Goal: Transaction & Acquisition: Purchase product/service

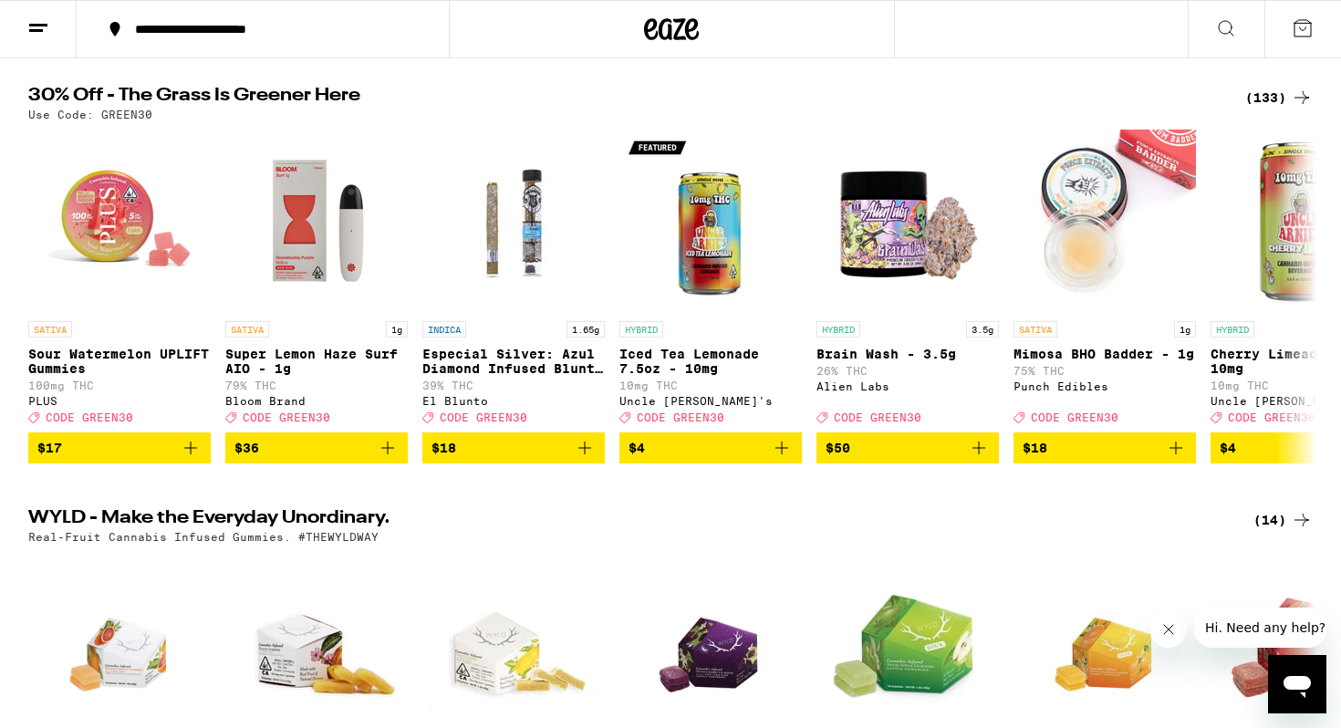
scroll to position [161, 0]
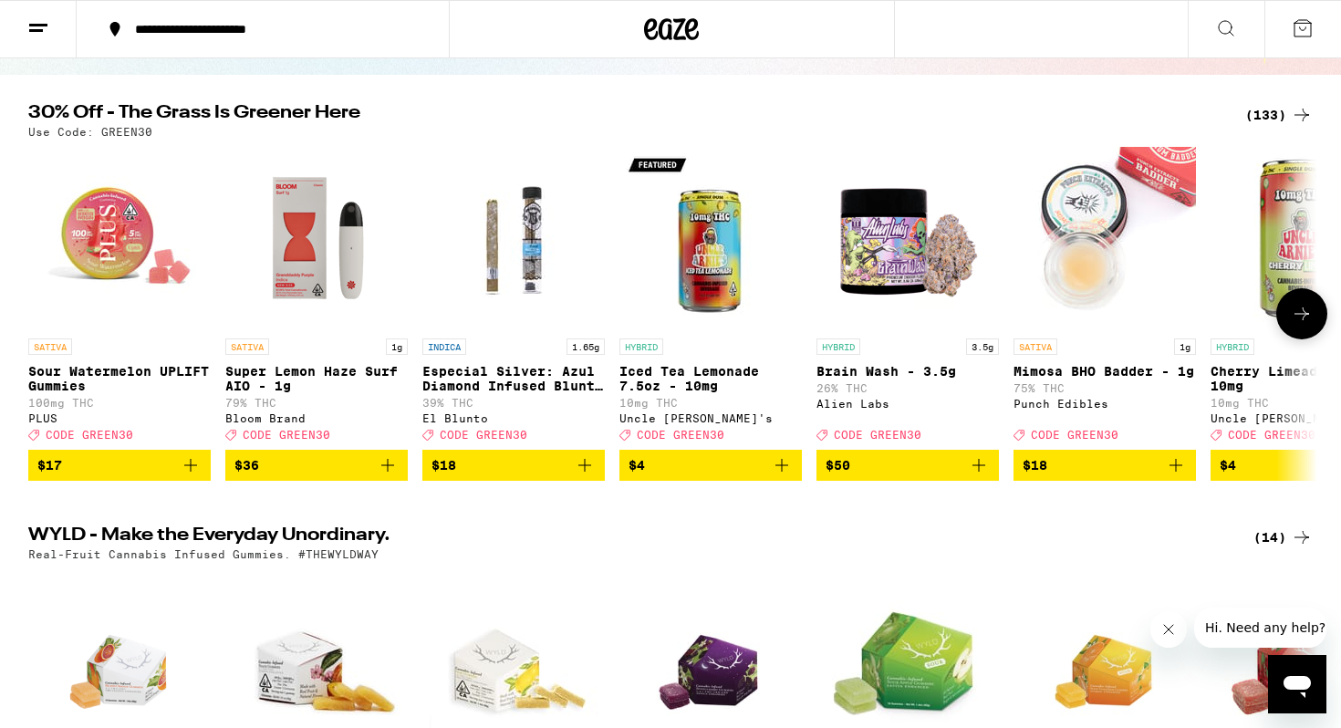
click at [591, 476] on icon "Add to bag" at bounding box center [585, 465] width 22 height 22
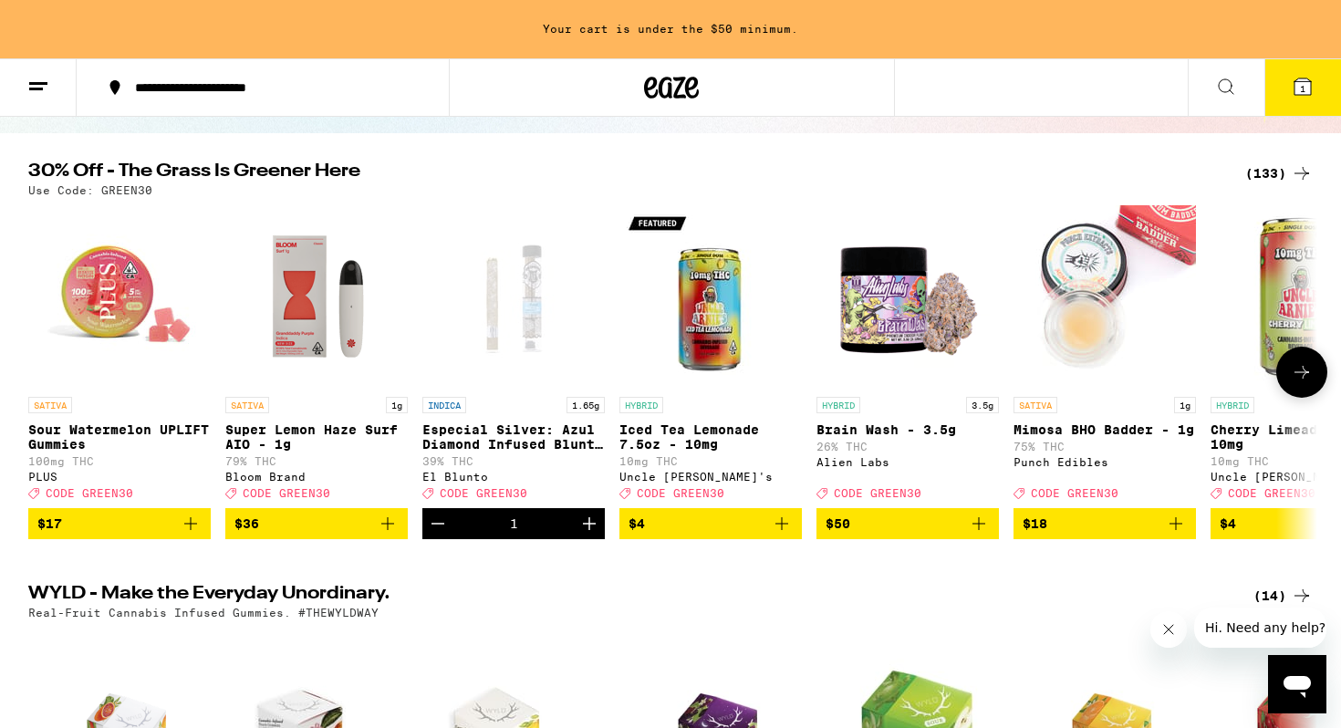
scroll to position [219, 0]
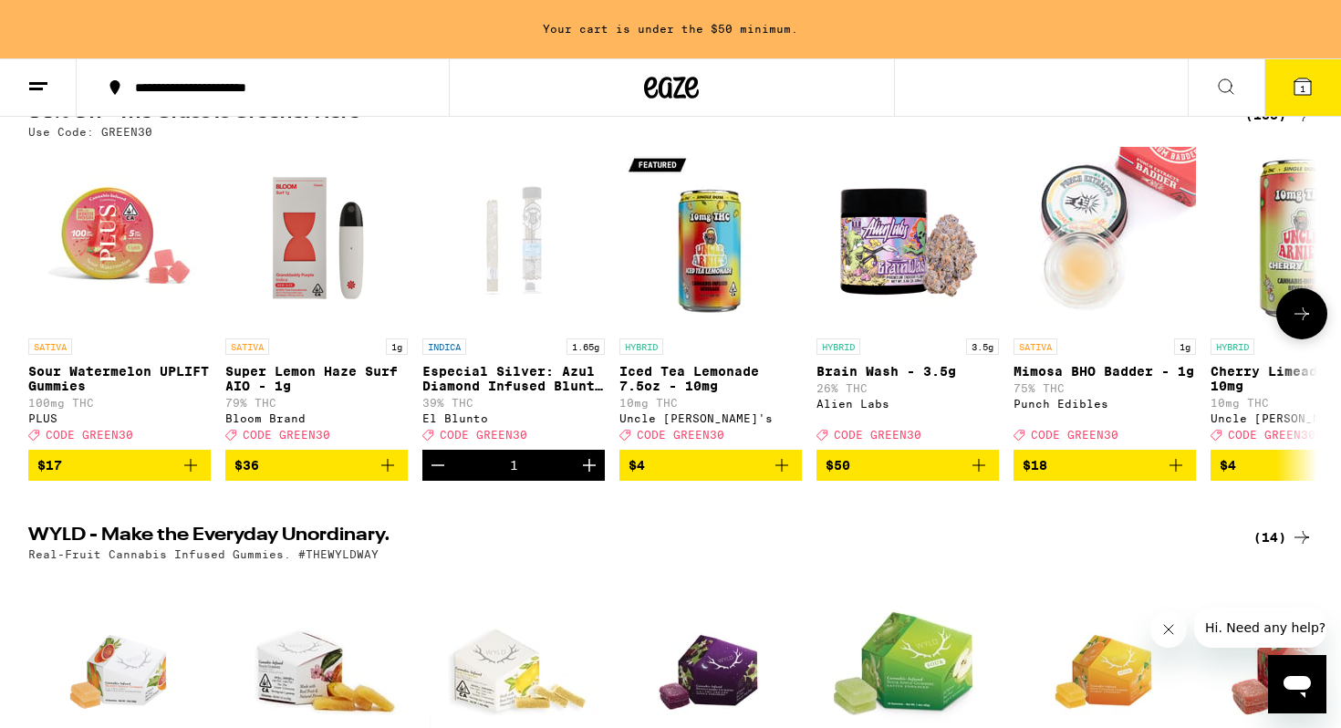
click at [593, 476] on icon "Increment" at bounding box center [589, 465] width 22 height 22
click at [1305, 86] on icon at bounding box center [1302, 86] width 16 height 16
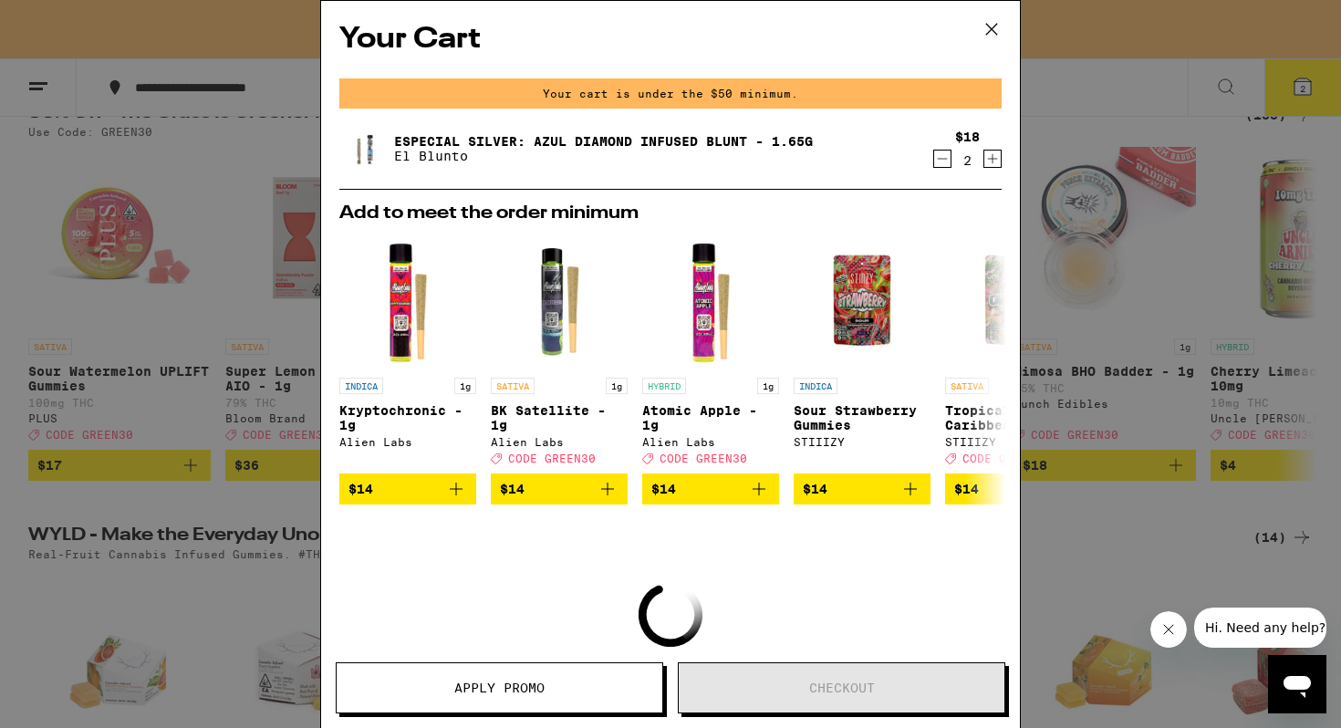
click at [988, 159] on icon "Increment" at bounding box center [992, 159] width 16 height 22
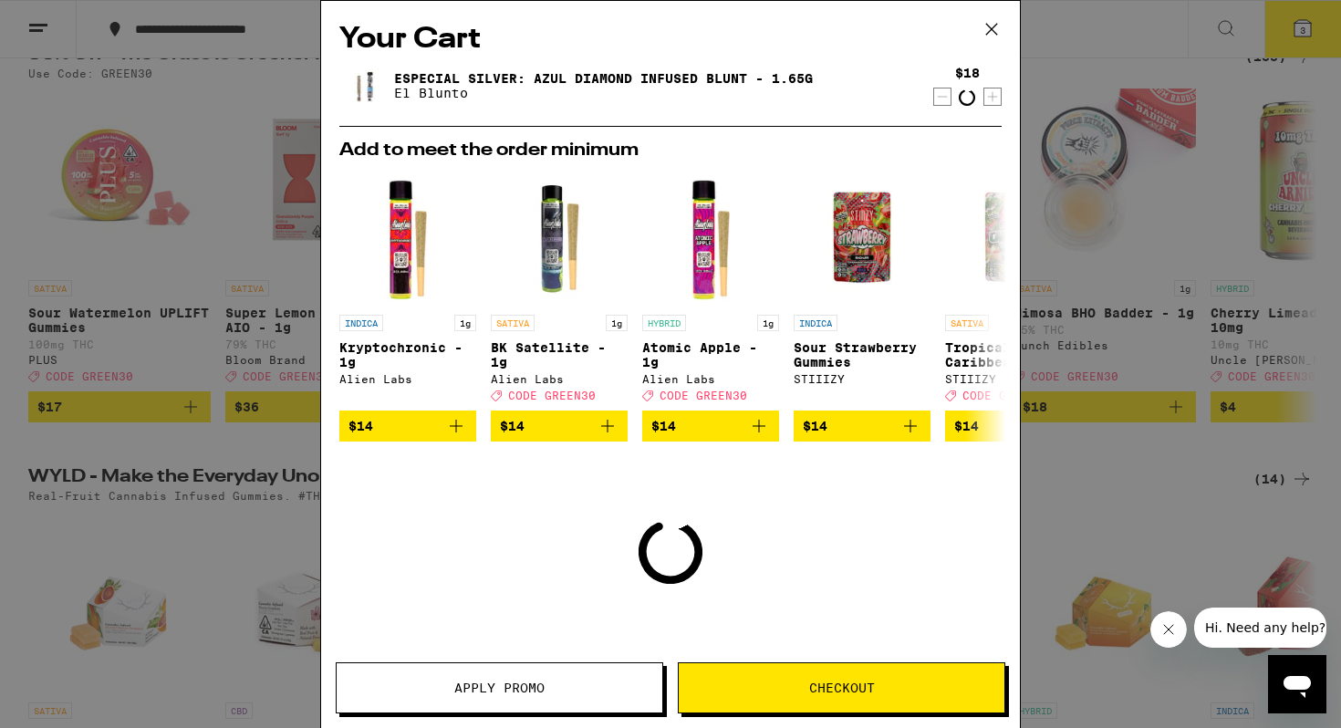
scroll to position [161, 0]
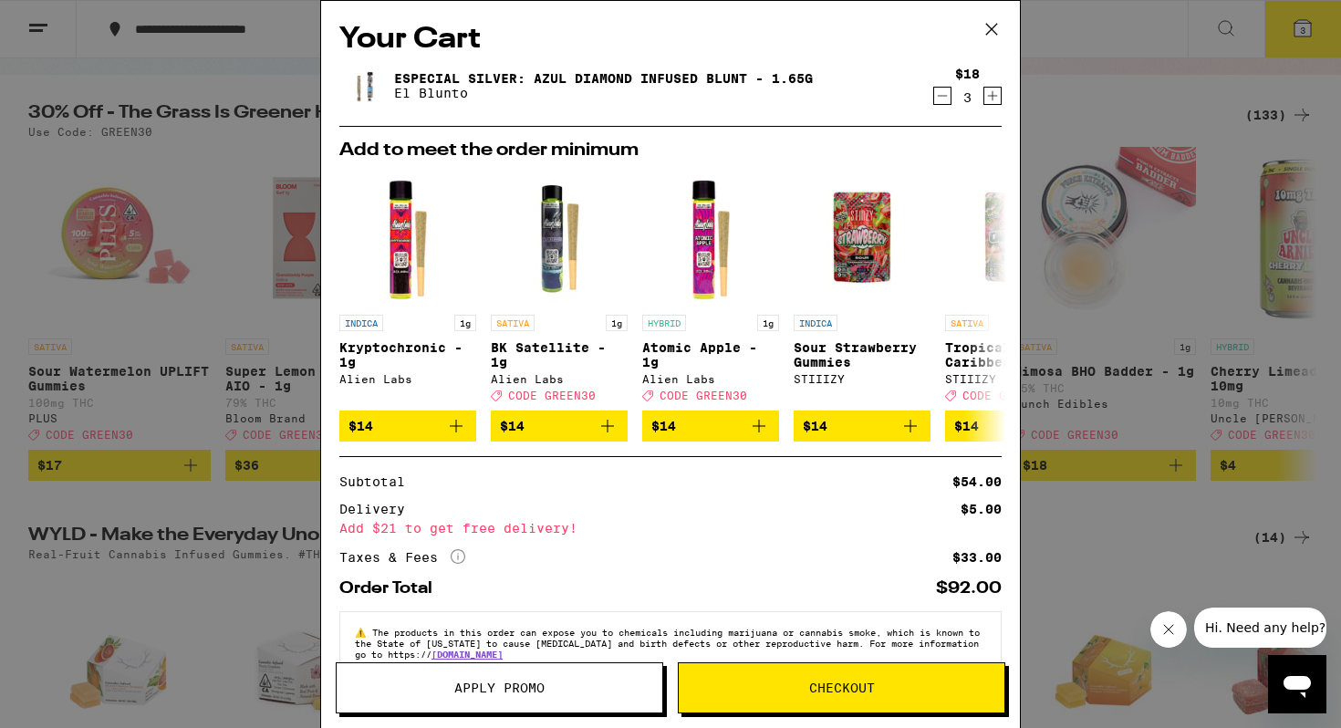
click at [553, 681] on span "Apply Promo" at bounding box center [500, 687] width 326 height 13
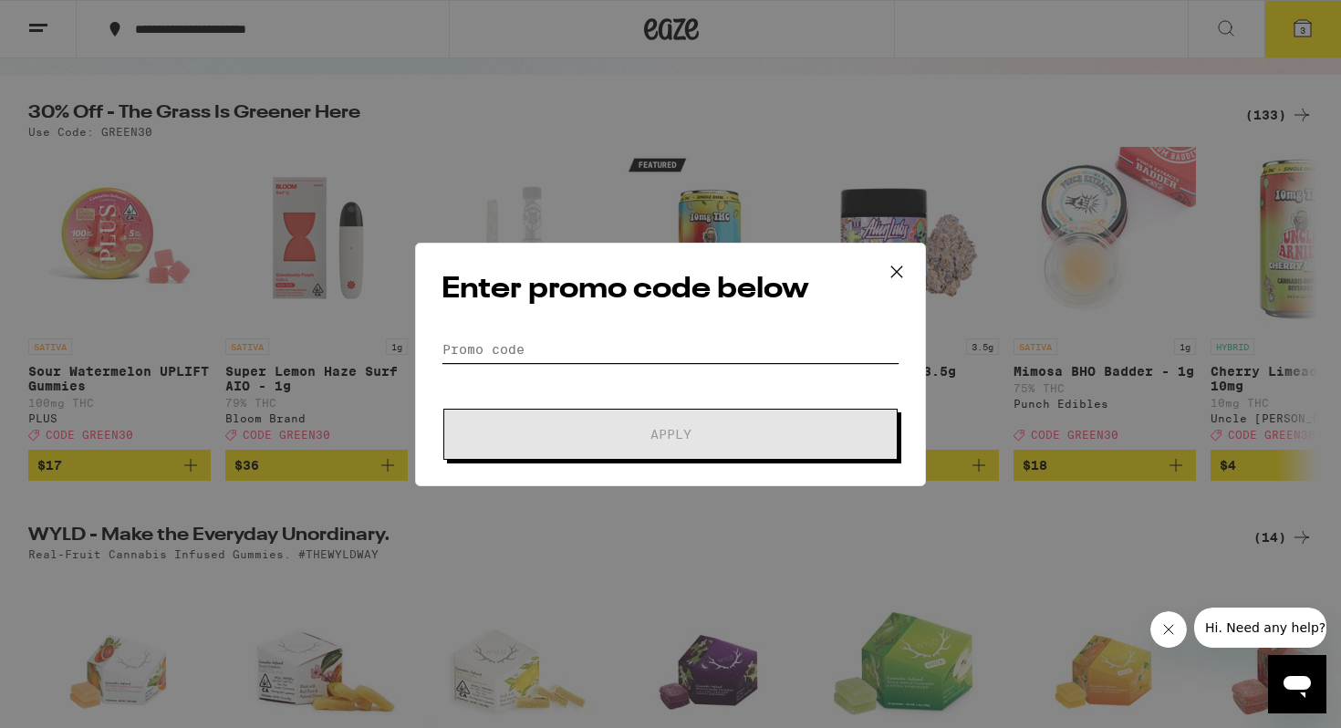
click at [654, 338] on input "Promo Code" at bounding box center [670, 349] width 458 height 27
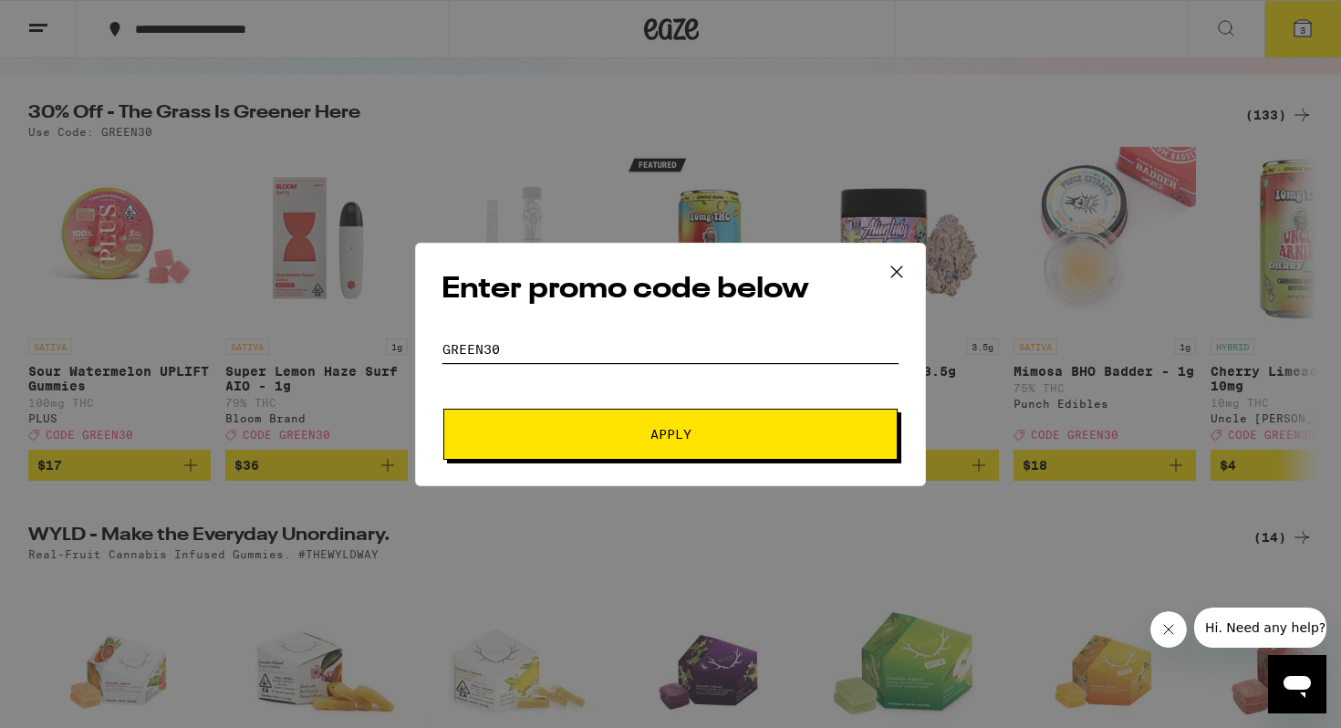
type input "GREEN30"
click at [443, 409] on button "Apply" at bounding box center [670, 434] width 454 height 51
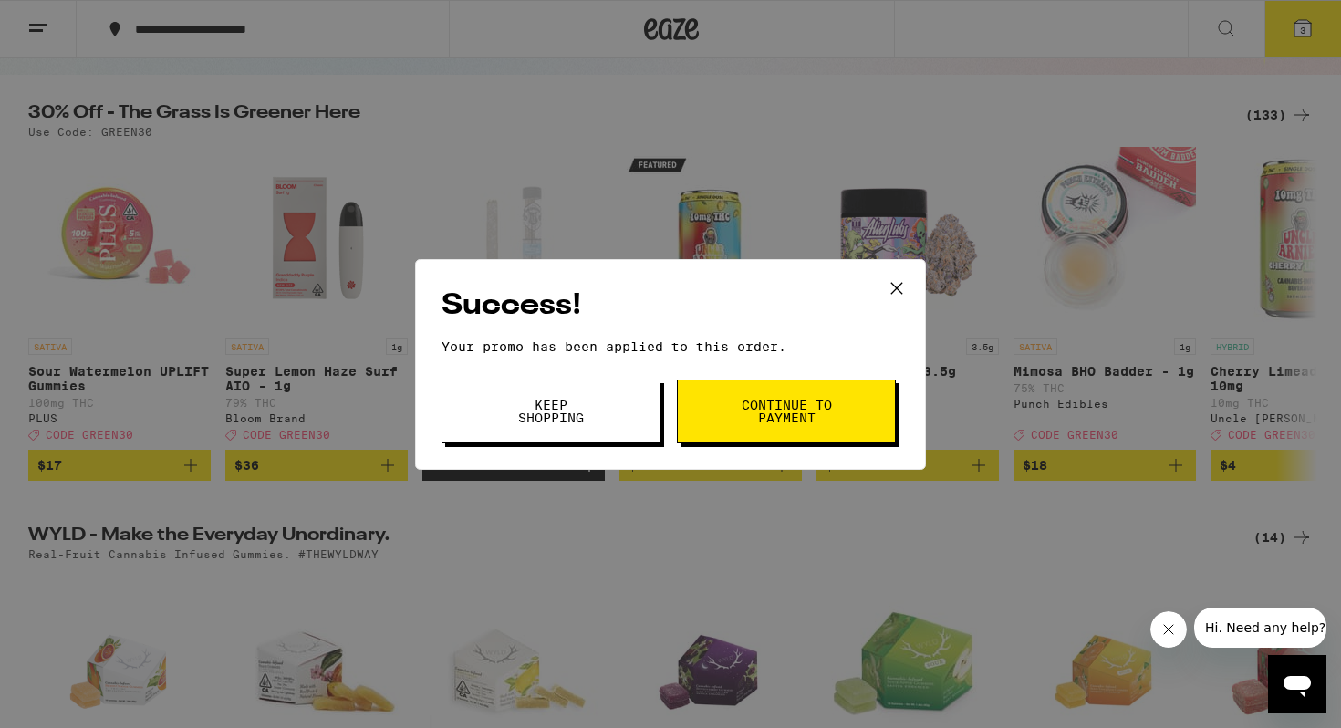
click at [756, 416] on span "Continue to payment" at bounding box center [786, 412] width 93 height 26
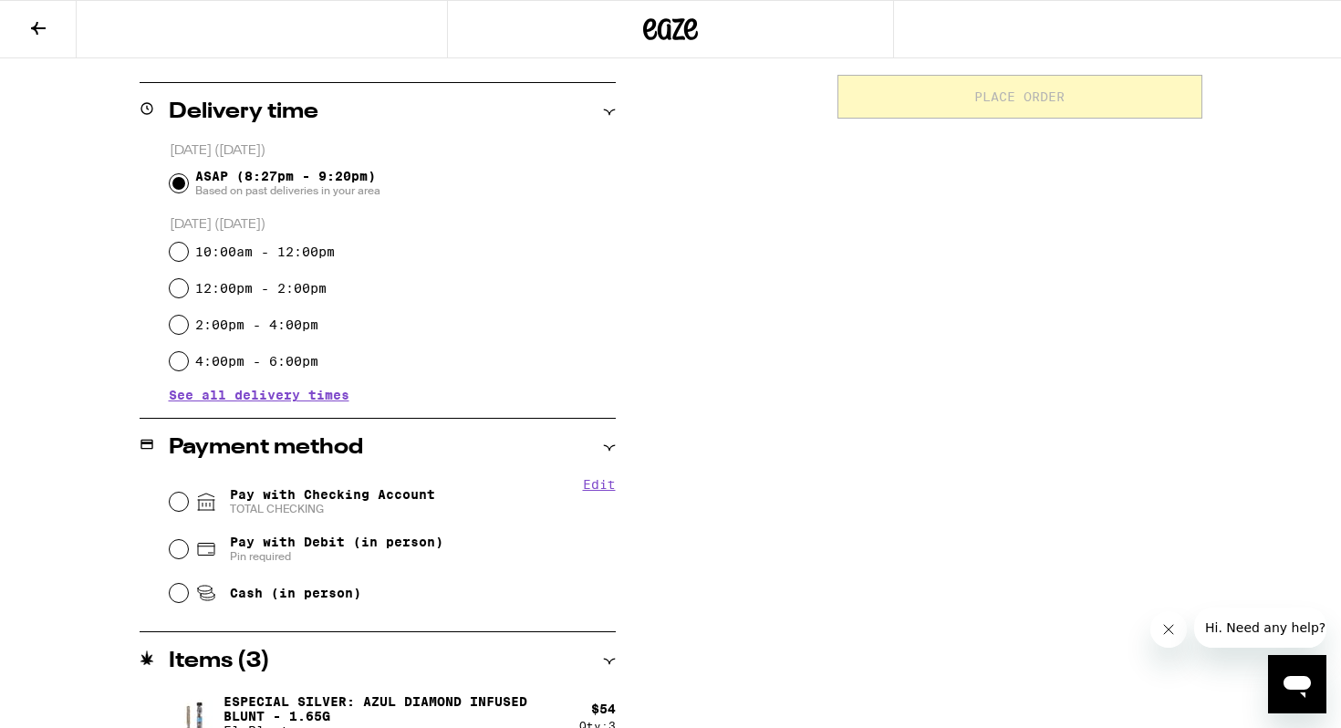
scroll to position [456, 0]
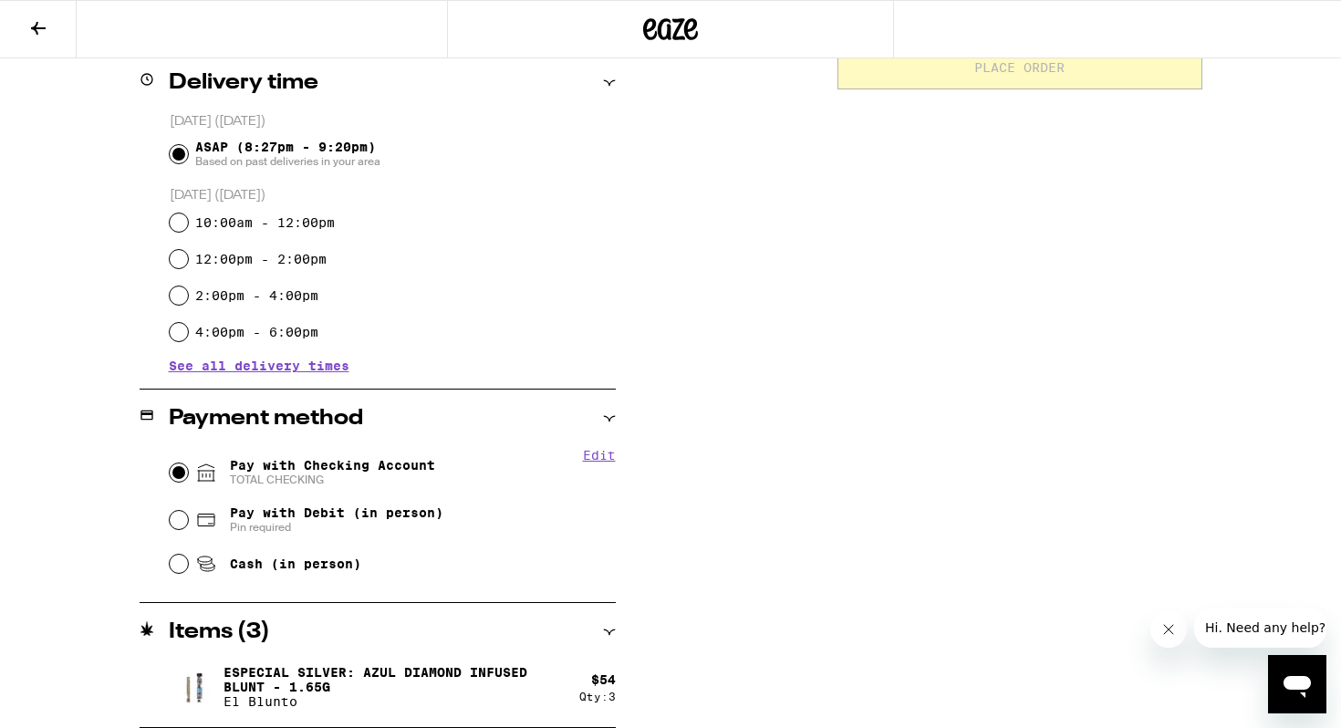
click at [178, 468] on input "Pay with Checking Account TOTAL CHECKING" at bounding box center [179, 472] width 18 height 18
radio input "true"
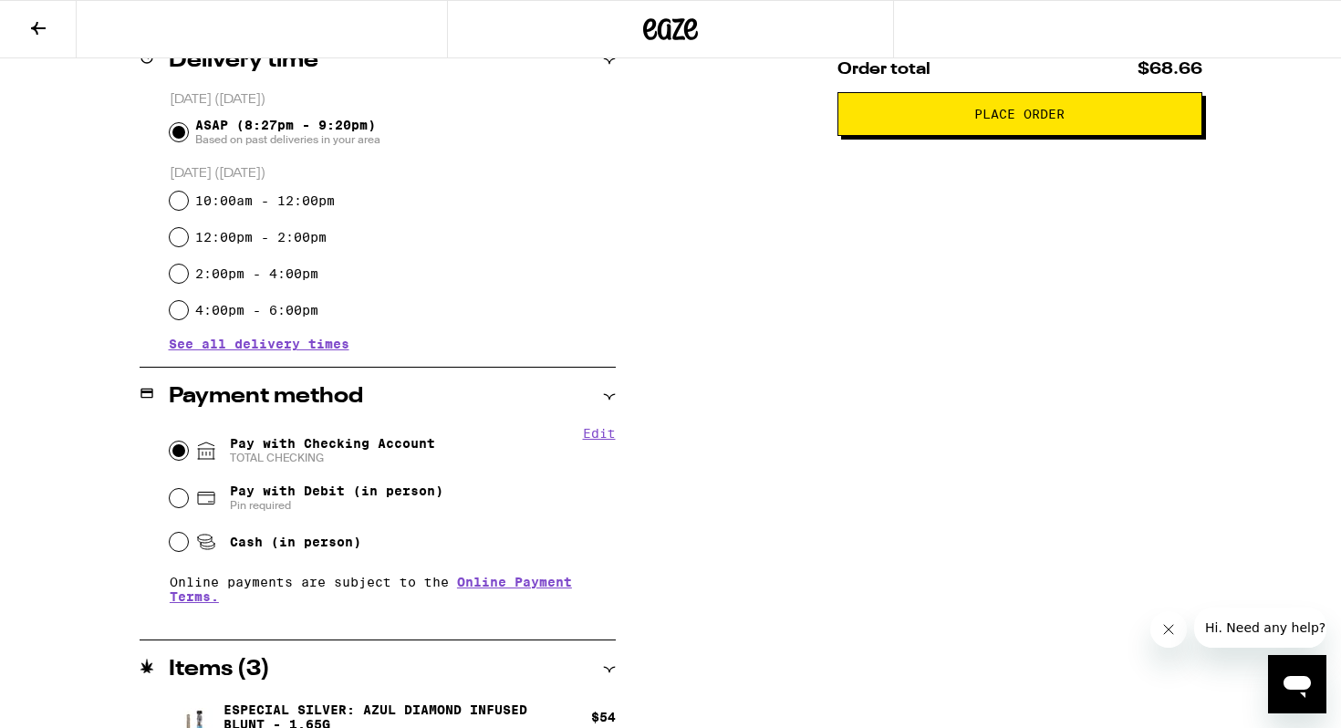
scroll to position [515, 0]
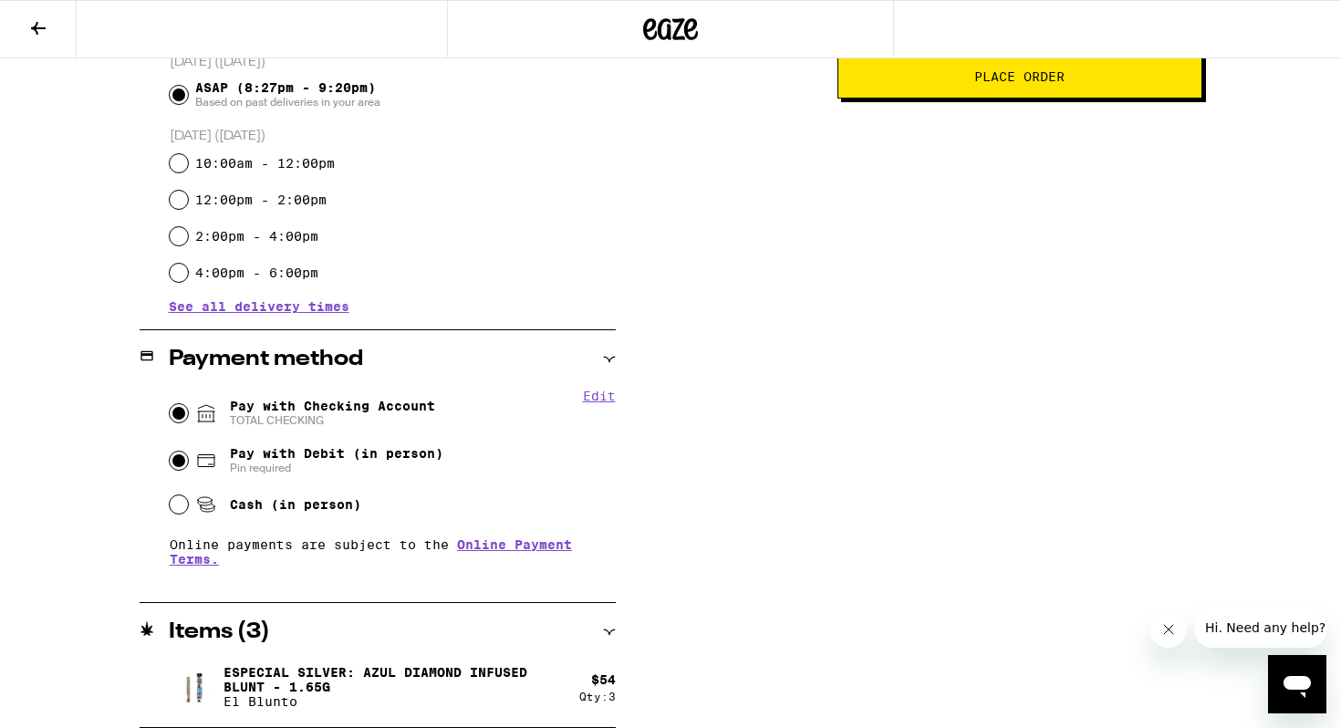
click at [175, 459] on input "Pay with Debit (in person) Pin required" at bounding box center [179, 460] width 18 height 18
radio input "true"
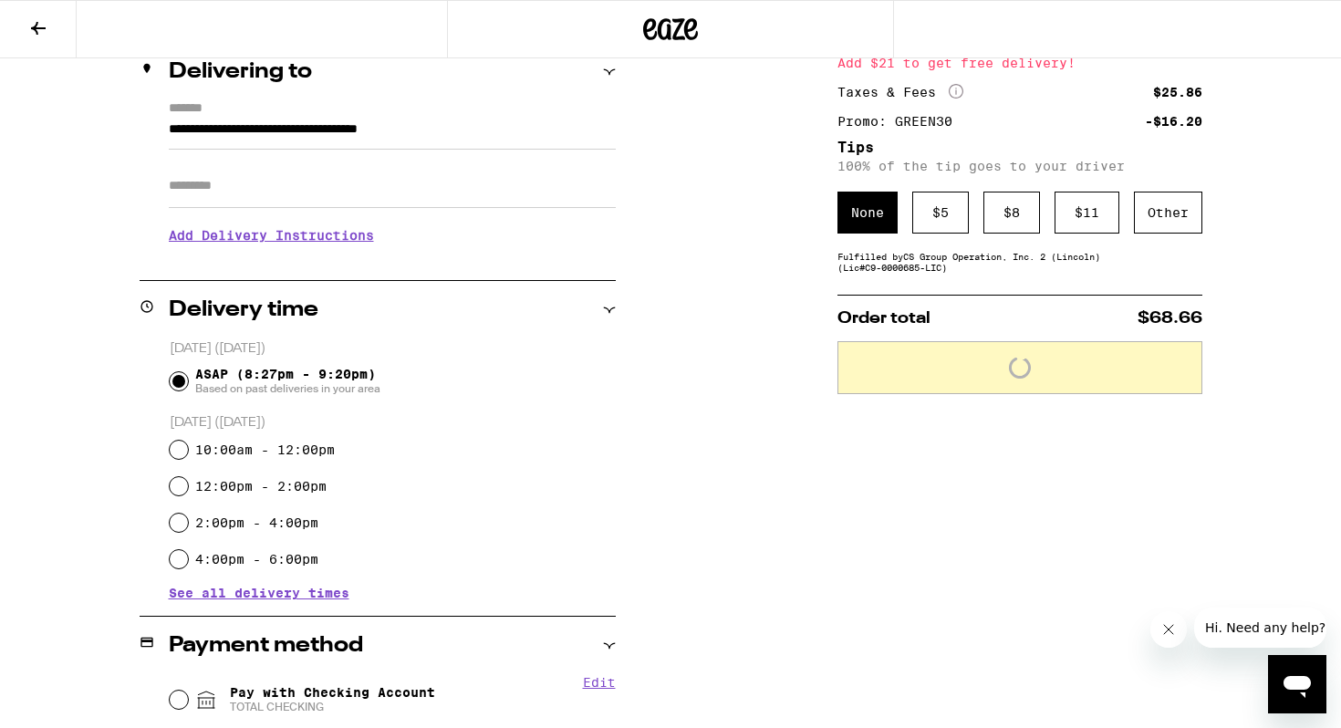
scroll to position [223, 0]
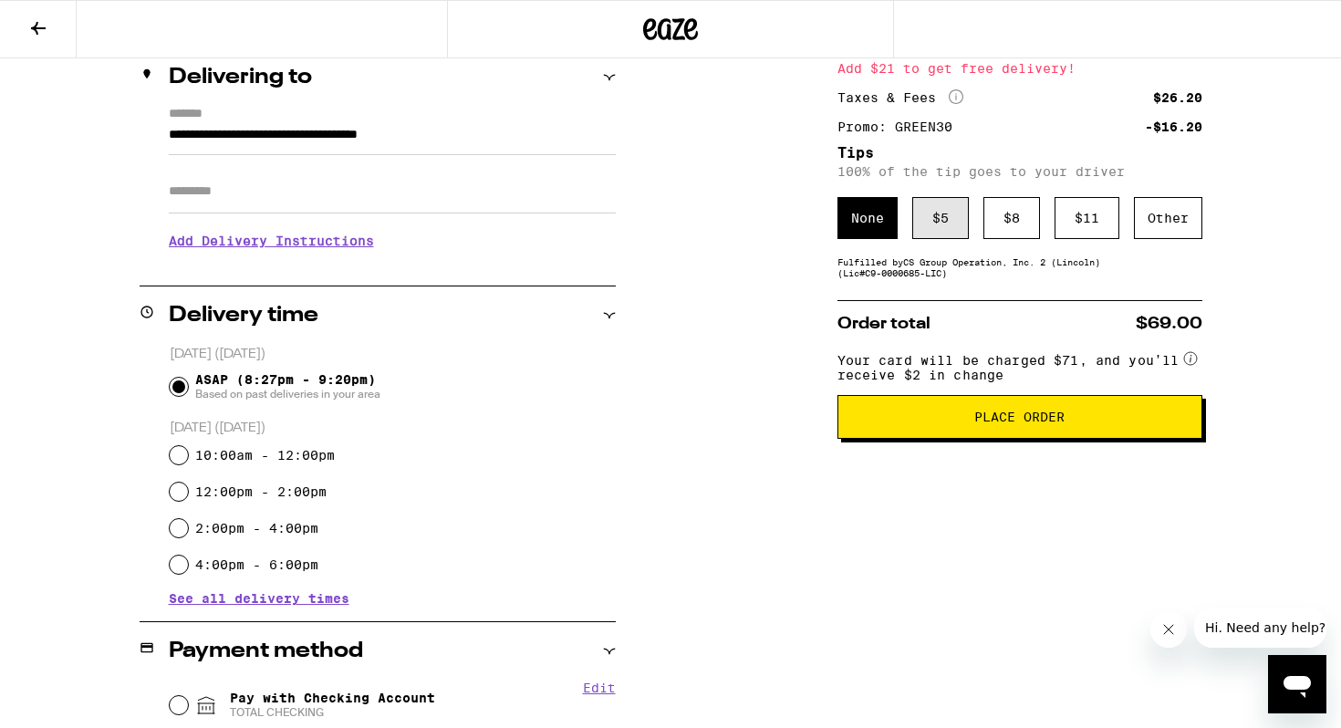
click at [928, 226] on div "$ 5" at bounding box center [940, 218] width 57 height 42
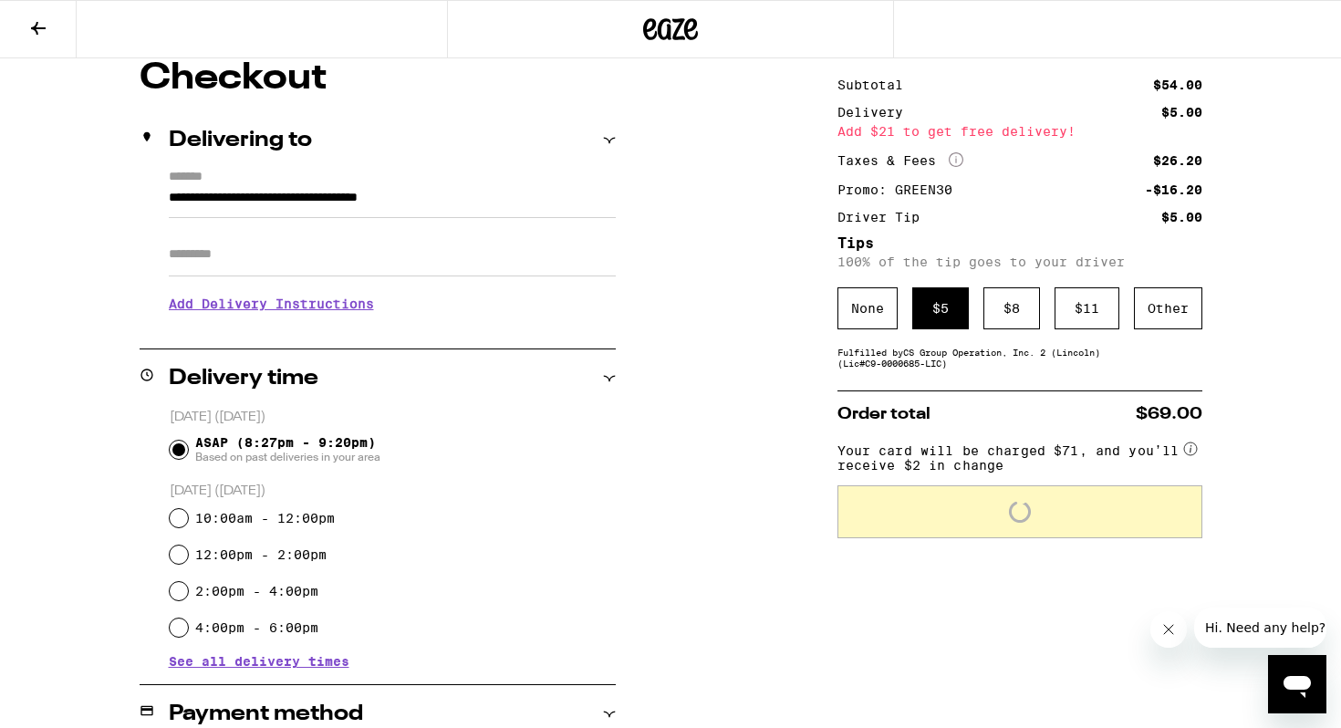
scroll to position [213, 0]
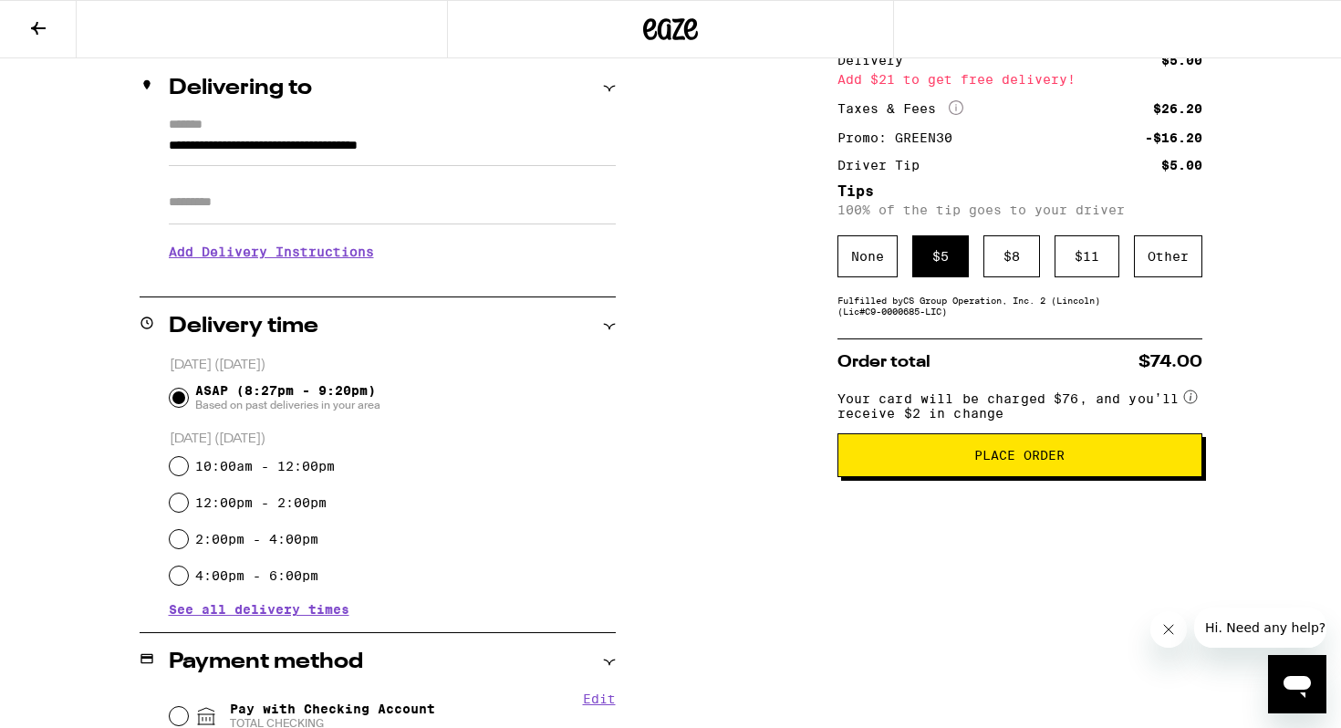
click at [1037, 476] on button "Place Order" at bounding box center [1019, 455] width 365 height 44
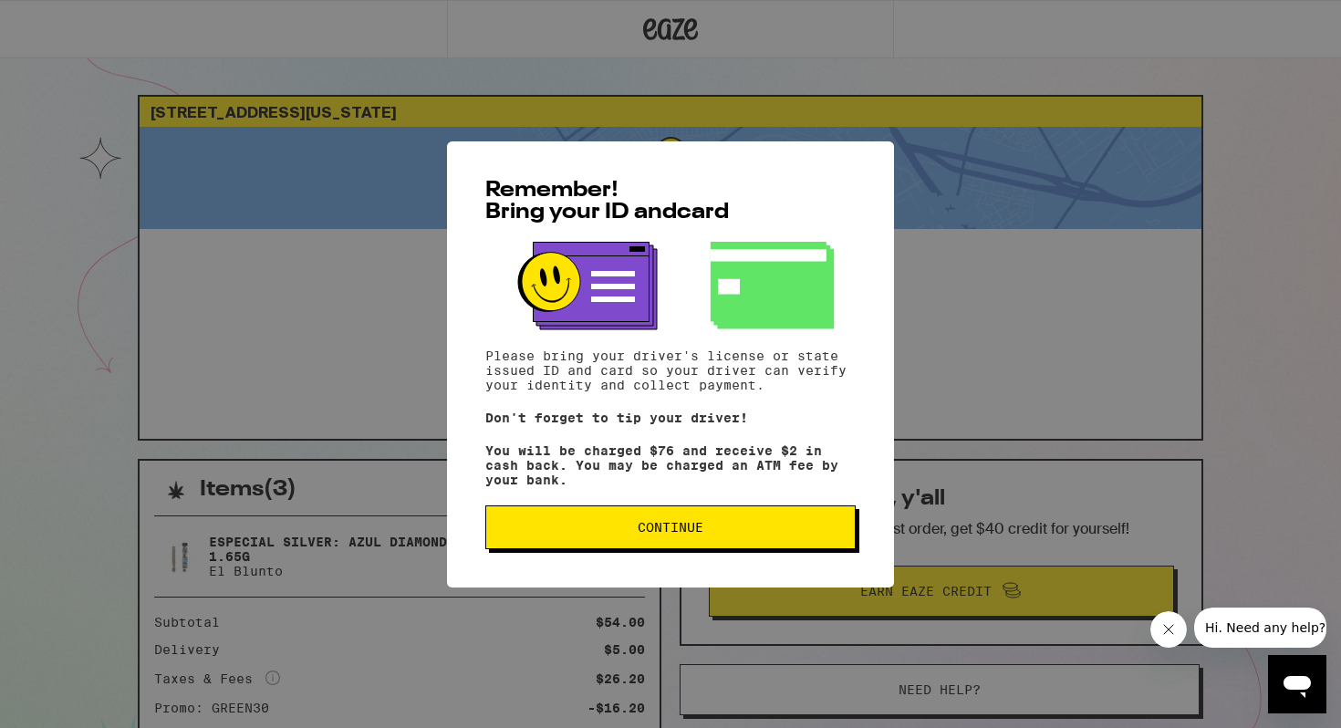
click at [726, 515] on button "Continue" at bounding box center [670, 527] width 370 height 44
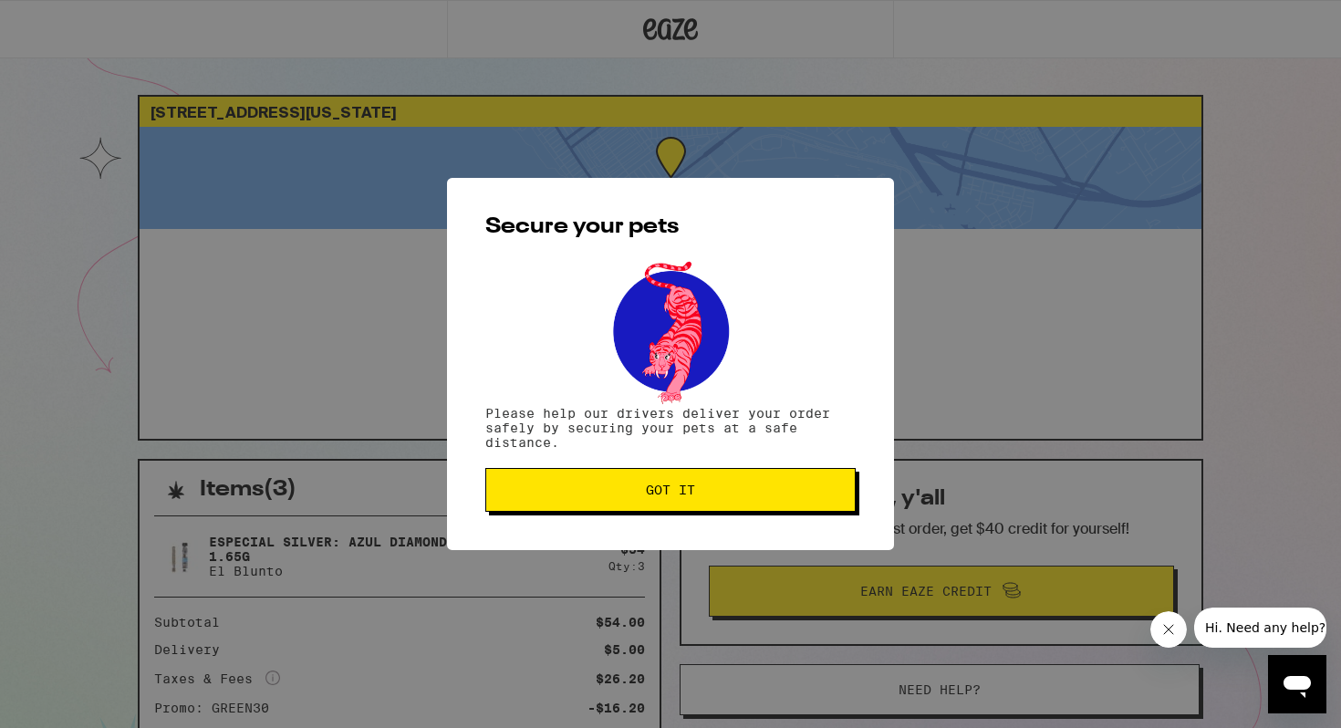
click at [724, 501] on button "Got it" at bounding box center [670, 490] width 370 height 44
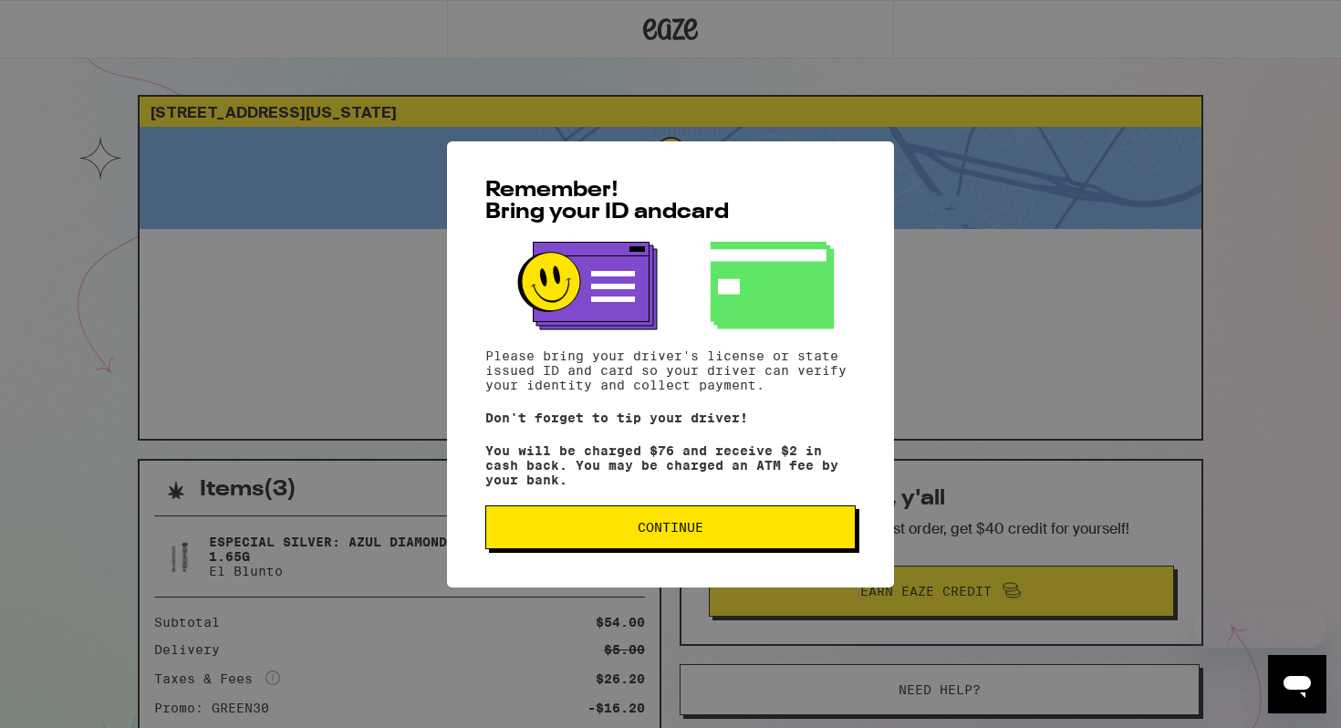
click at [659, 520] on button "Continue" at bounding box center [670, 527] width 370 height 44
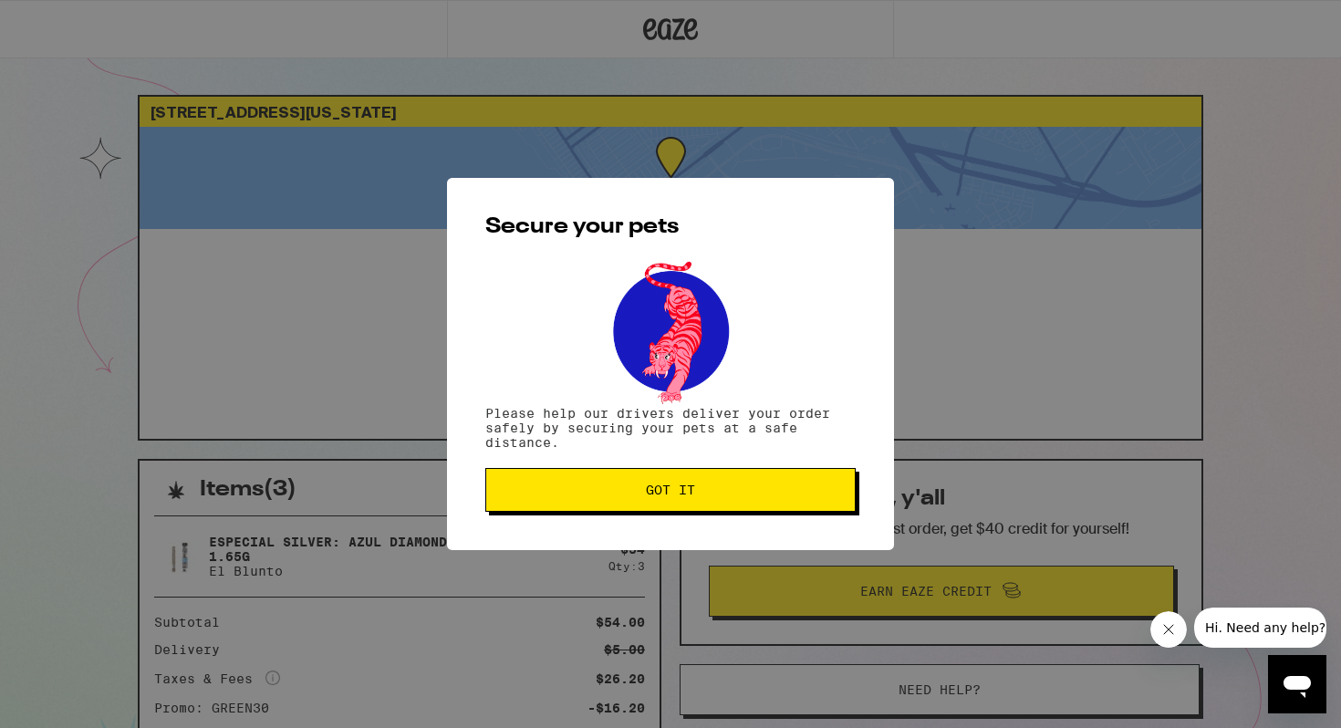
click at [666, 493] on span "Got it" at bounding box center [670, 489] width 49 height 13
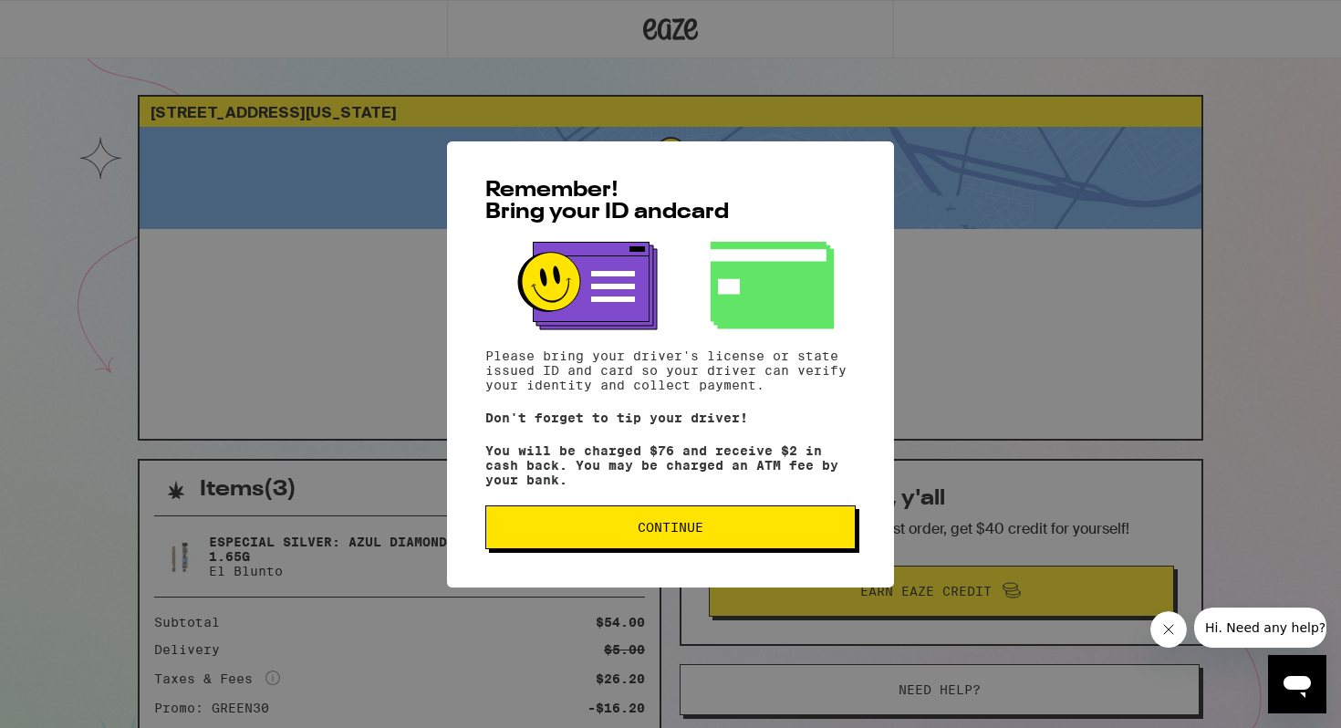
click at [715, 534] on span "Continue" at bounding box center [670, 527] width 339 height 13
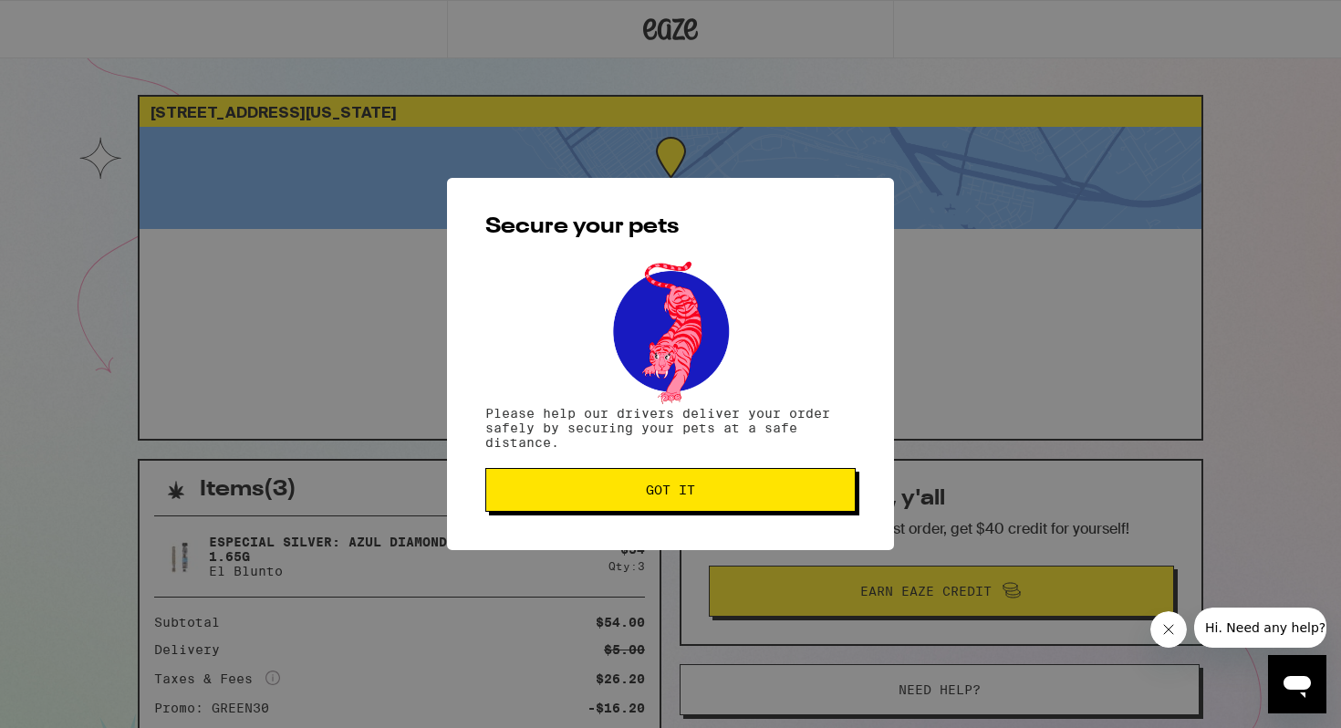
click at [638, 494] on span "Got it" at bounding box center [670, 489] width 339 height 13
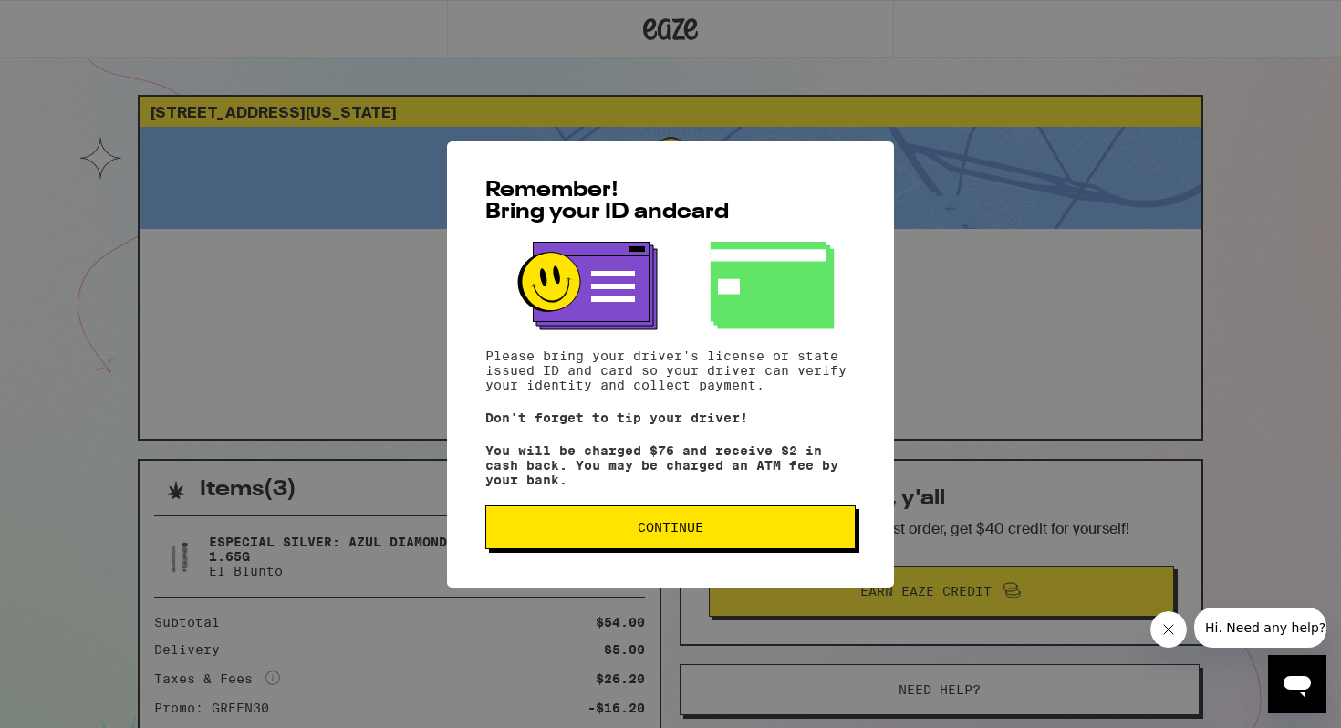
click at [685, 529] on span "Continue" at bounding box center [671, 527] width 66 height 13
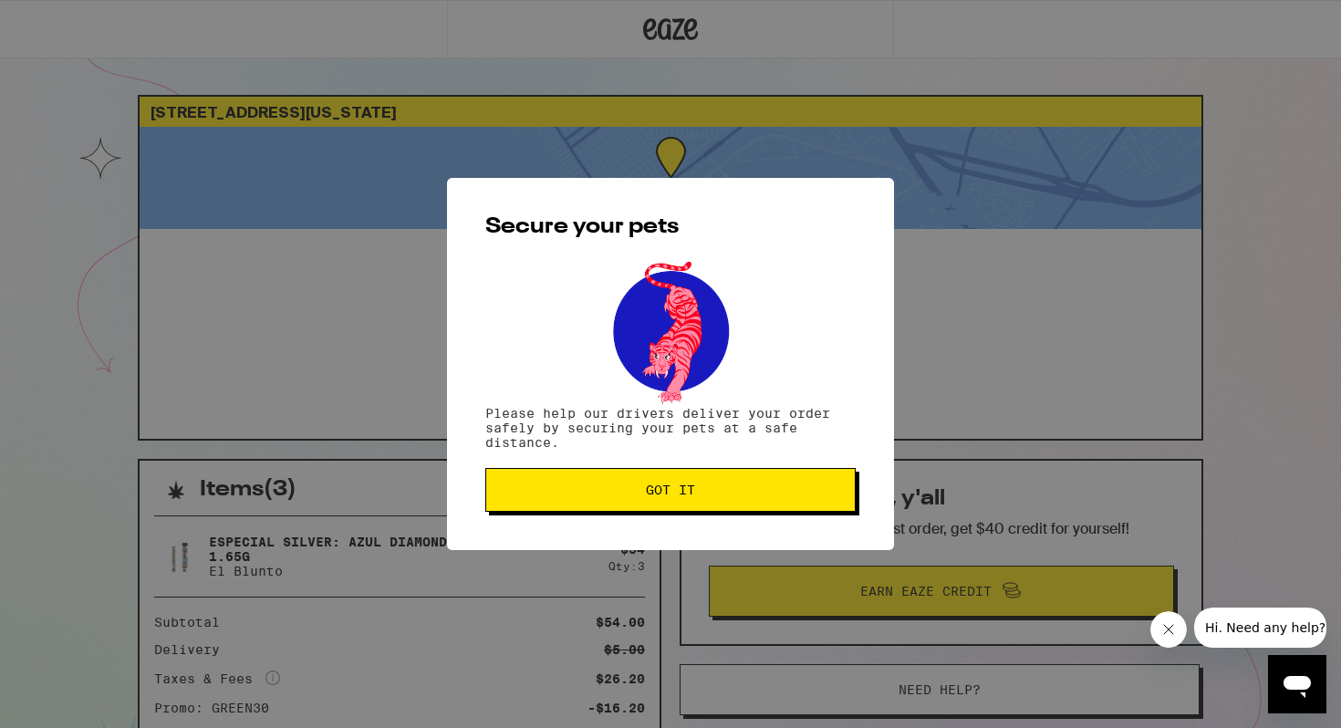
click at [695, 461] on div "Secure your pets Please help our drivers deliver your order safely by securing …" at bounding box center [670, 364] width 447 height 372
click at [688, 488] on span "Got it" at bounding box center [670, 489] width 49 height 13
